Goal: Information Seeking & Learning: Learn about a topic

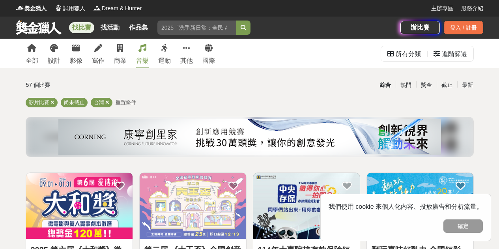
click at [141, 57] on div "音樂" at bounding box center [142, 60] width 13 height 9
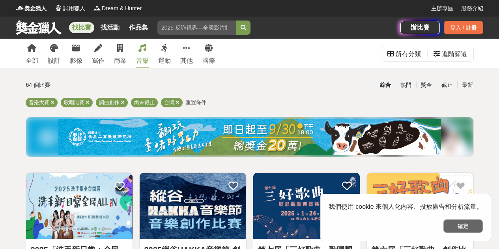
click at [469, 230] on button "確定" at bounding box center [462, 225] width 39 height 13
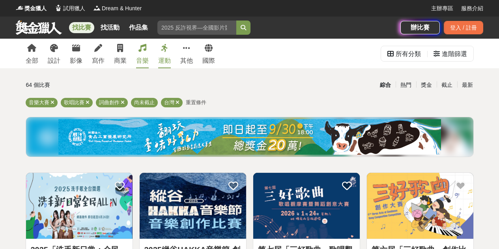
click at [164, 48] on icon at bounding box center [164, 48] width 7 height 8
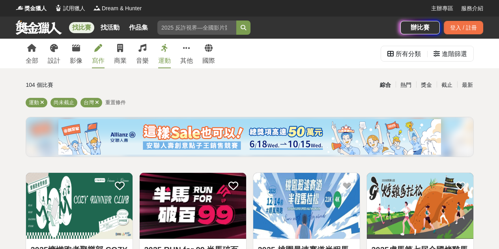
click at [93, 48] on link "寫作" at bounding box center [98, 54] width 13 height 30
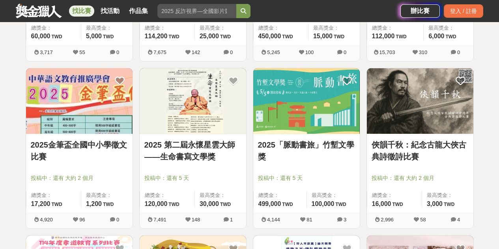
scroll to position [274, 0]
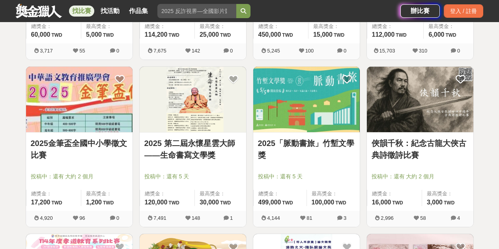
click at [198, 152] on link "2025 第二屆永懷星雲大師——生命書寫文學獎" at bounding box center [192, 149] width 97 height 24
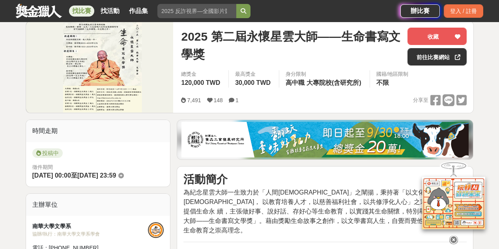
scroll to position [179, 0]
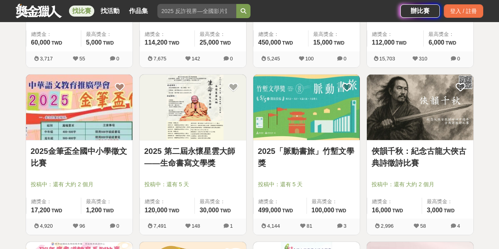
scroll to position [274, 0]
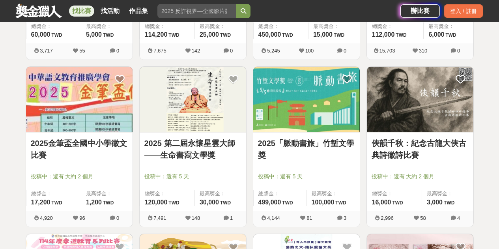
click at [92, 153] on link "2025金筆盃全國中小學徵文比賽" at bounding box center [79, 149] width 97 height 24
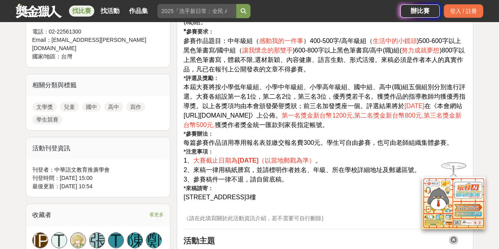
scroll to position [395, 0]
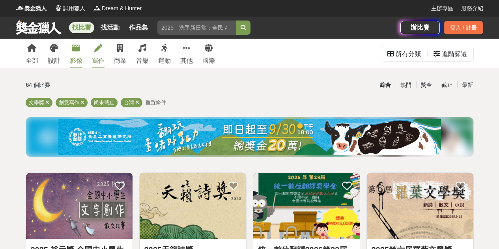
click at [77, 53] on link "影像" at bounding box center [76, 54] width 13 height 30
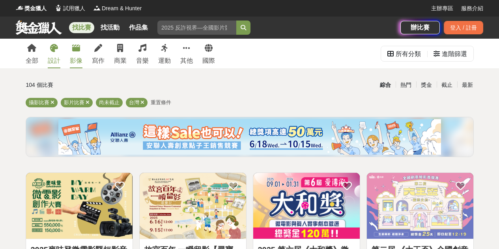
click at [55, 53] on link "設計" at bounding box center [54, 54] width 13 height 30
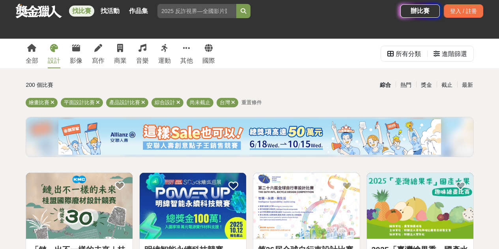
scroll to position [124, 0]
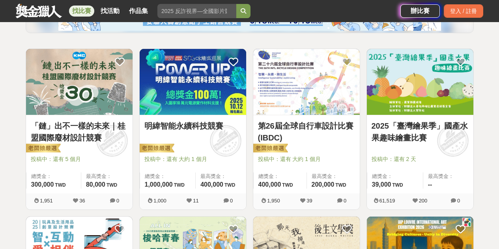
click at [118, 103] on img at bounding box center [79, 82] width 106 height 66
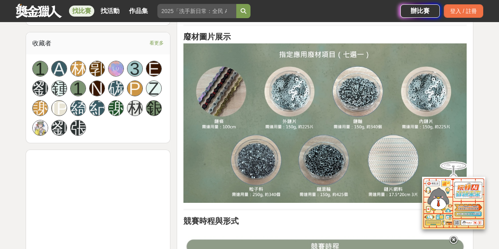
scroll to position [514, 0]
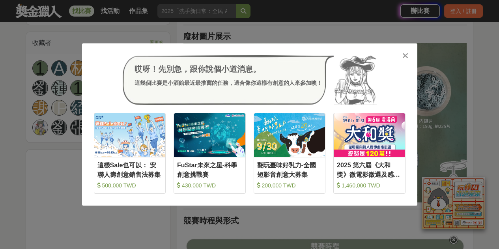
click at [408, 52] on icon at bounding box center [405, 56] width 6 height 8
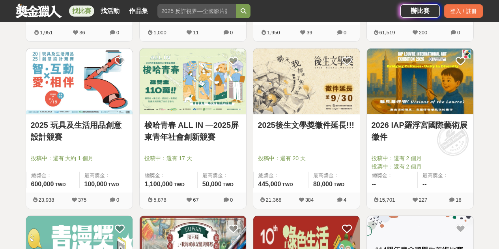
scroll to position [292, 0]
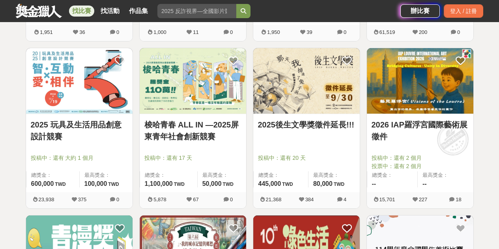
click at [93, 129] on link "2025 玩具及生活用品創意設計競賽" at bounding box center [79, 131] width 97 height 24
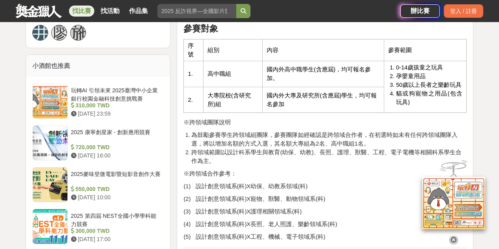
scroll to position [594, 0]
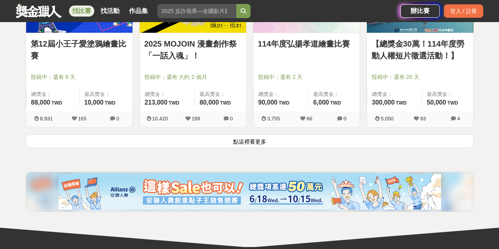
scroll to position [1043, 0]
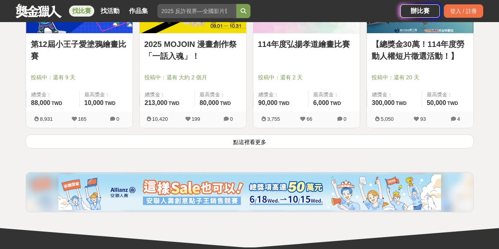
click at [248, 140] on button "點這裡看更多" at bounding box center [250, 142] width 448 height 14
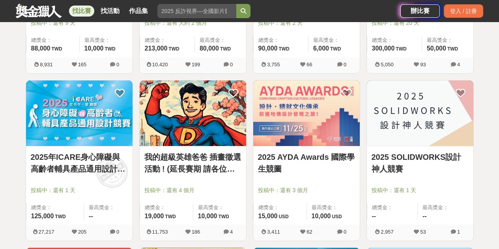
scroll to position [1098, 0]
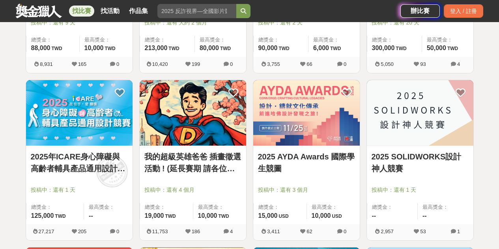
click at [210, 169] on link "我的超級英雄爸爸 插畫徵選活動 ! (延長賽期 請各位踴躍參與)" at bounding box center [192, 163] width 97 height 24
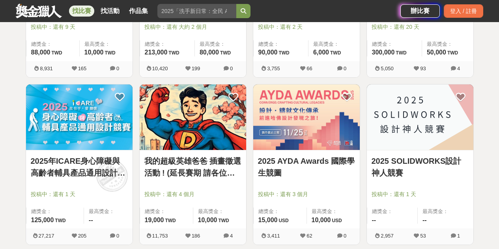
scroll to position [1098, 0]
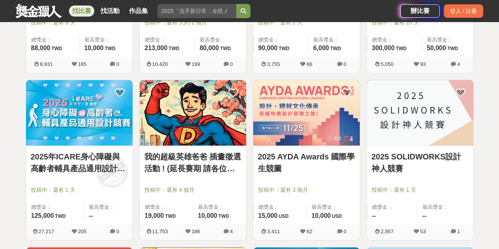
click at [310, 145] on img at bounding box center [306, 113] width 106 height 66
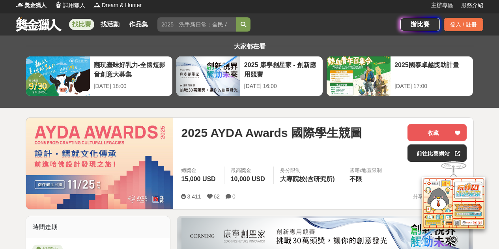
scroll to position [4, 0]
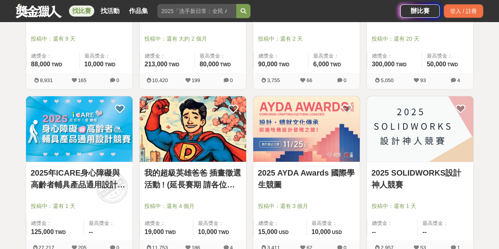
scroll to position [1098, 0]
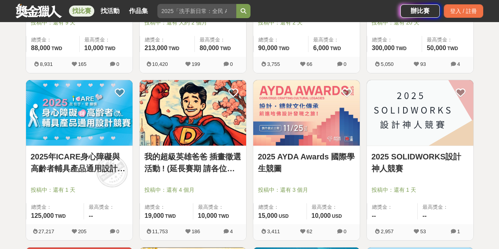
click at [196, 162] on link "我的超級英雄爸爸 插畫徵選活動 ! (延長賽期 請各位踴躍參與)" at bounding box center [192, 163] width 97 height 24
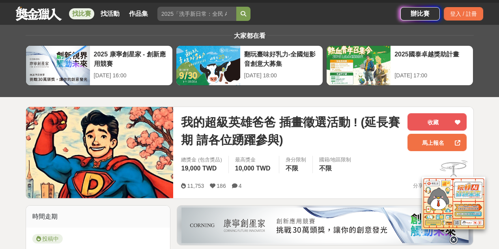
scroll to position [14, 0]
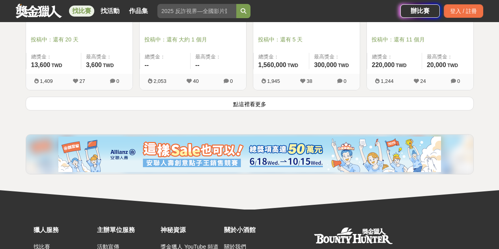
scroll to position [2156, 0]
